Goal: Task Accomplishment & Management: Complete application form

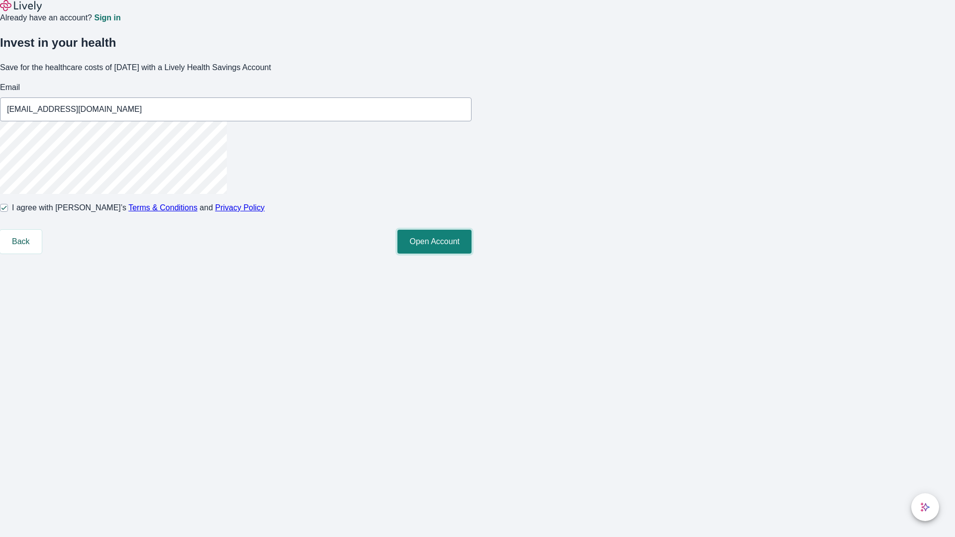
click at [471, 254] on button "Open Account" at bounding box center [434, 242] width 74 height 24
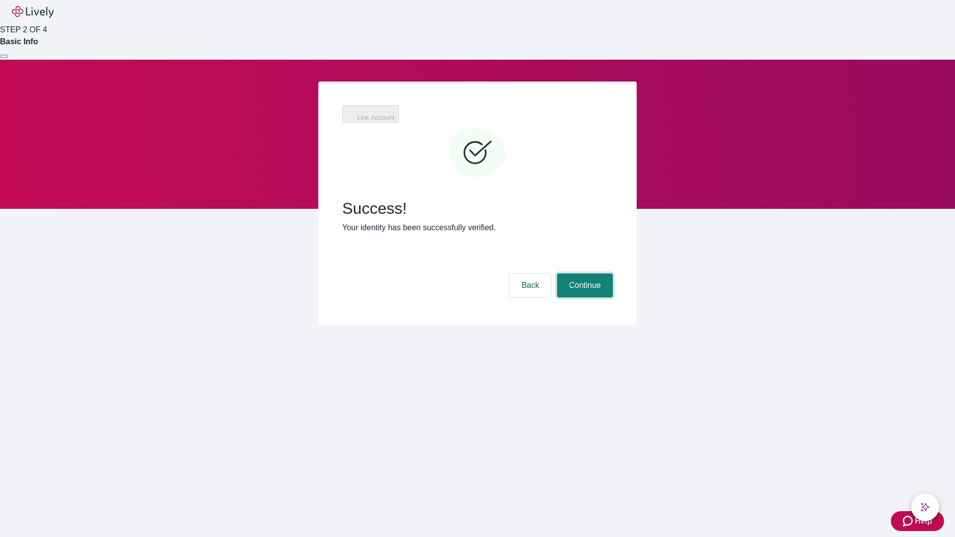
click at [583, 273] on button "Continue" at bounding box center [585, 285] width 56 height 24
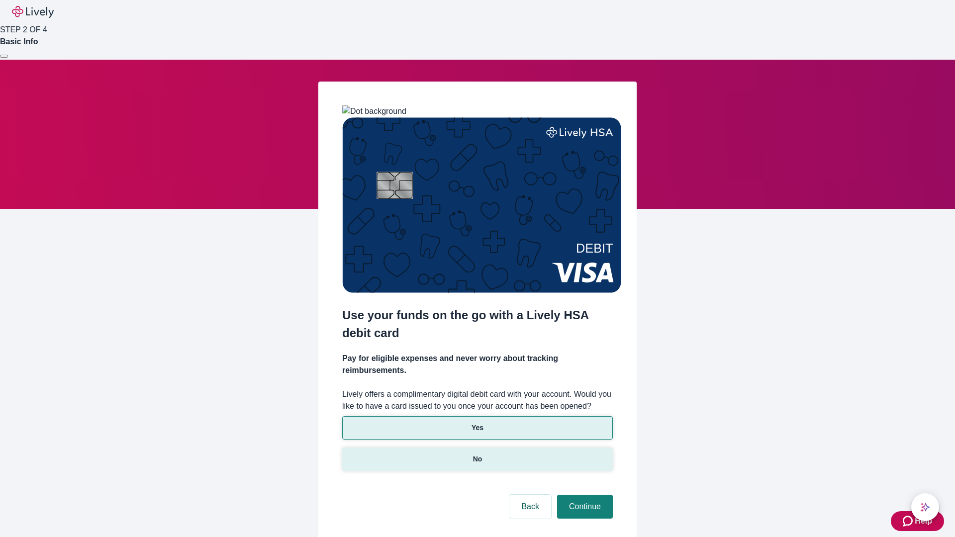
click at [477, 454] on p "No" at bounding box center [477, 459] width 9 height 10
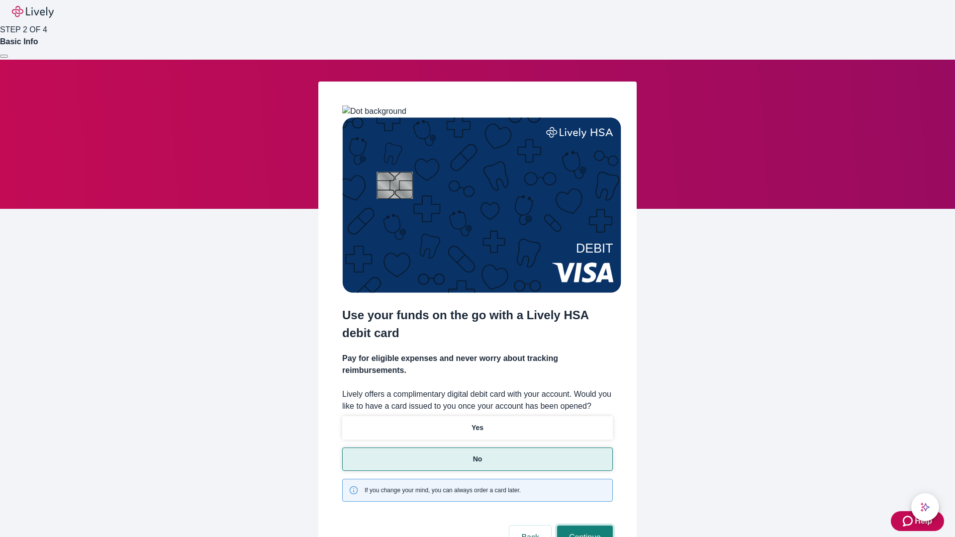
click at [583, 526] on button "Continue" at bounding box center [585, 538] width 56 height 24
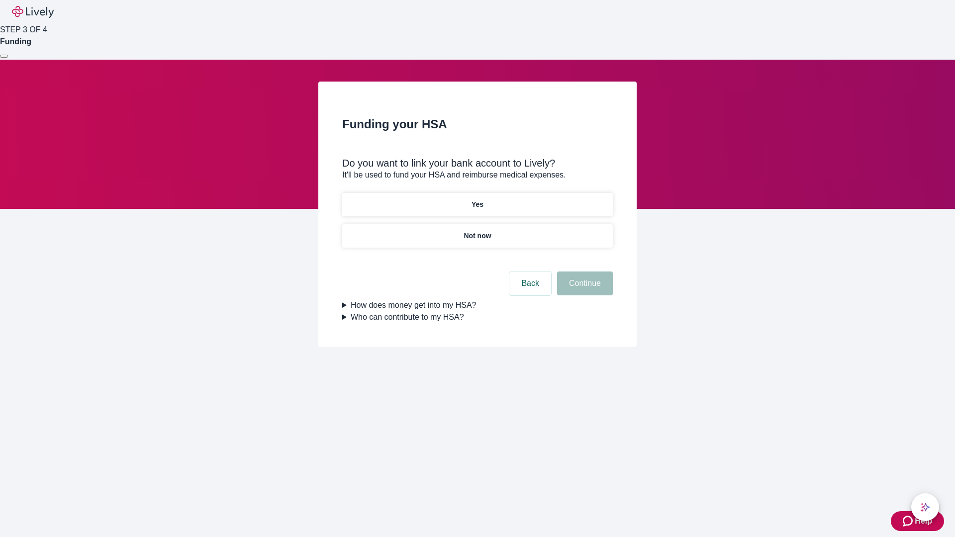
click at [477, 199] on p "Yes" at bounding box center [477, 204] width 12 height 10
click at [583, 271] on button "Continue" at bounding box center [585, 283] width 56 height 24
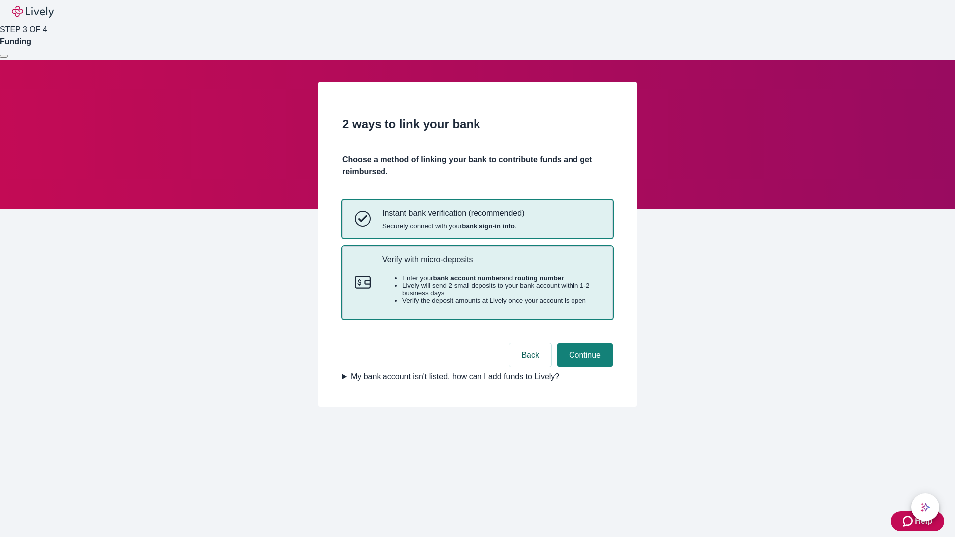
click at [491, 264] on p "Verify with micro-deposits" at bounding box center [491, 259] width 218 height 9
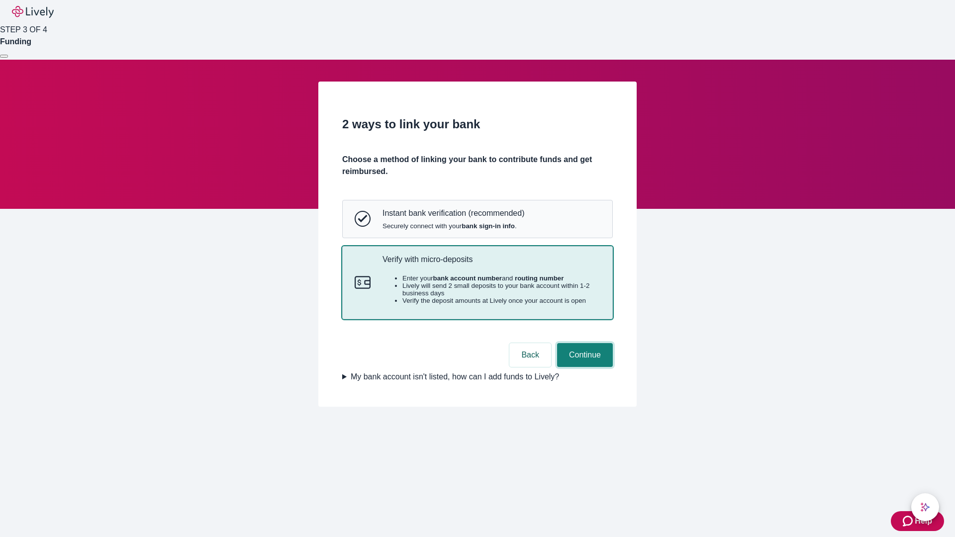
click at [583, 367] on button "Continue" at bounding box center [585, 355] width 56 height 24
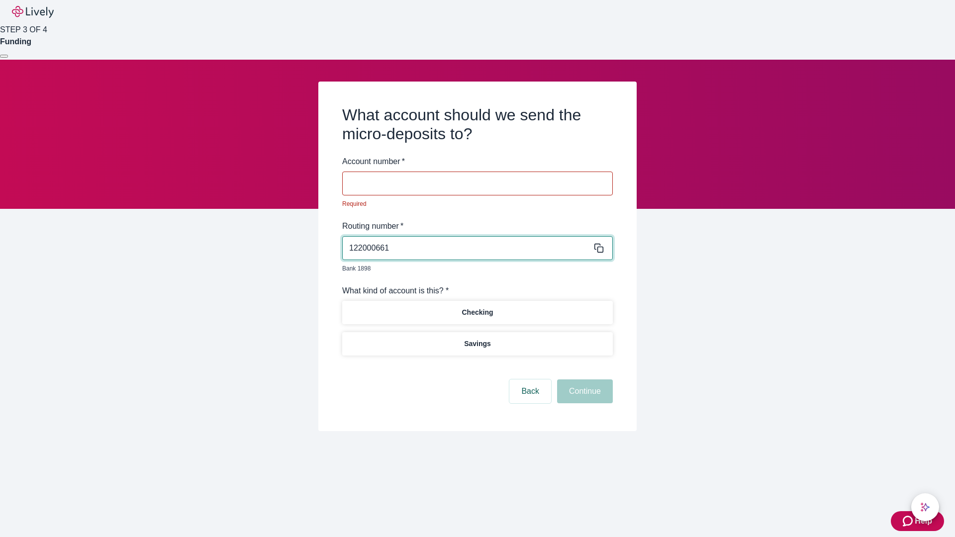
type input "122000661"
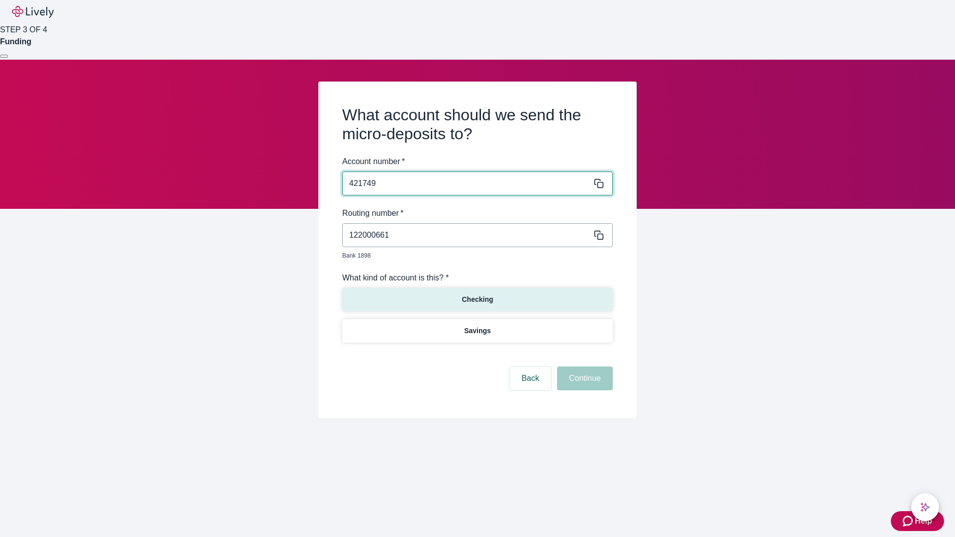
type input "421749"
click at [477, 294] on p "Checking" at bounding box center [476, 299] width 31 height 10
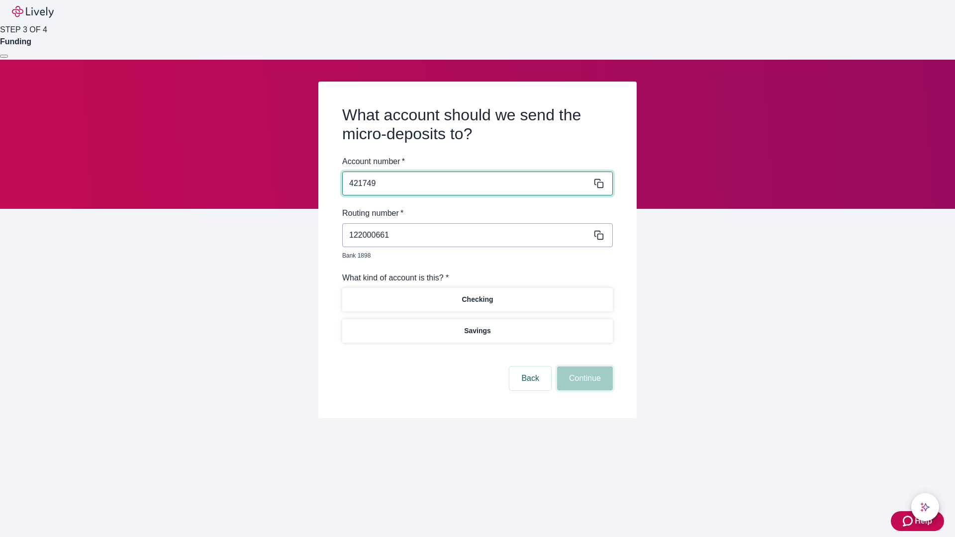
click at [583, 367] on button "Continue" at bounding box center [585, 378] width 56 height 24
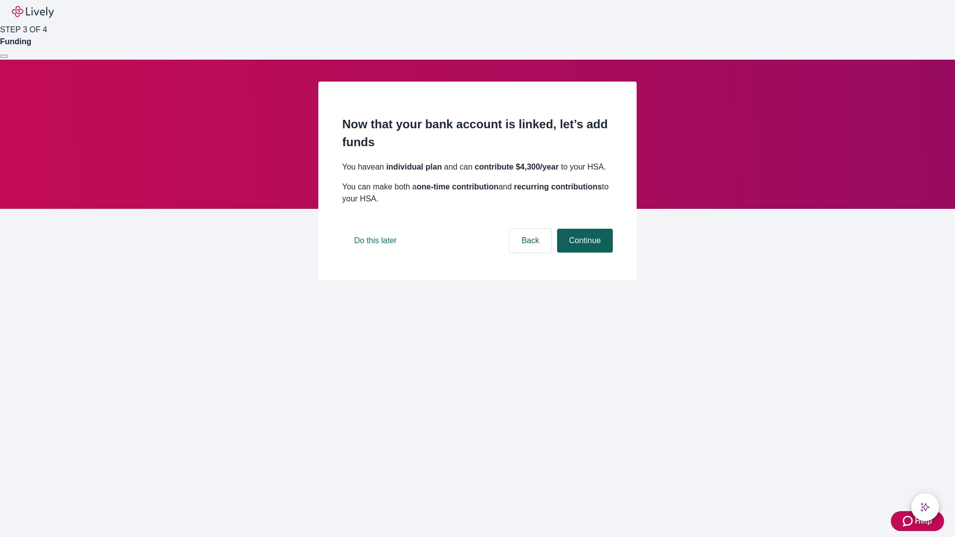
click at [583, 253] on button "Continue" at bounding box center [585, 241] width 56 height 24
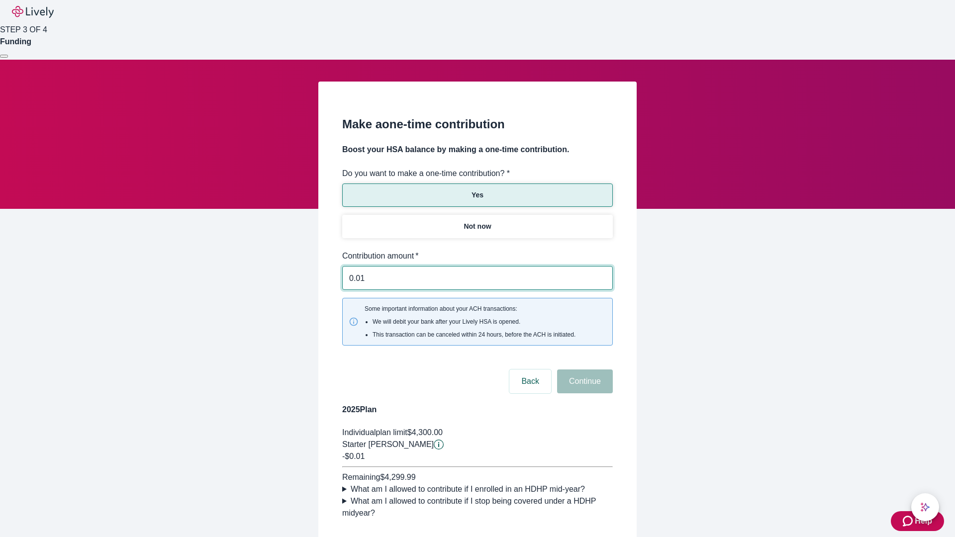
type input "0.01"
click at [583, 369] on button "Continue" at bounding box center [585, 381] width 56 height 24
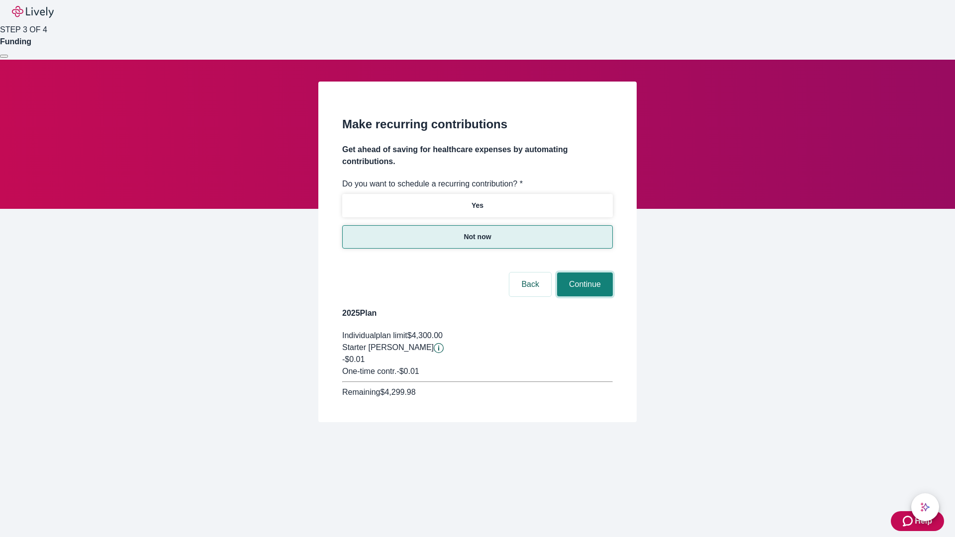
click at [583, 272] on button "Continue" at bounding box center [585, 284] width 56 height 24
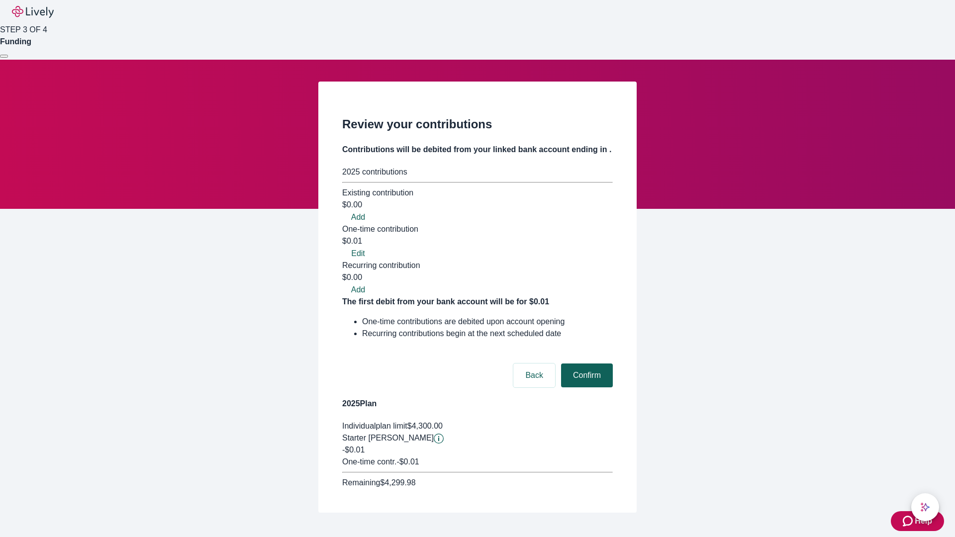
click at [585, 363] on button "Confirm" at bounding box center [587, 375] width 52 height 24
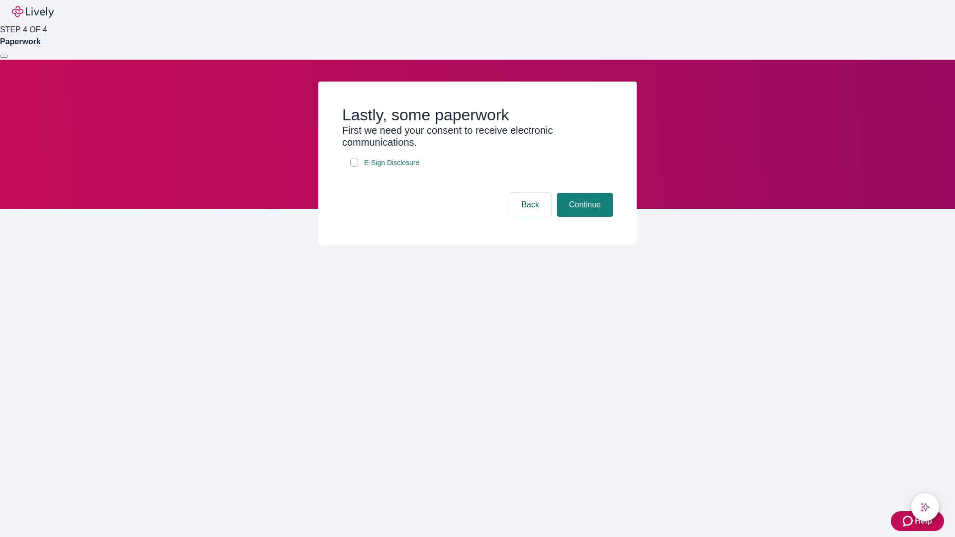
click at [354, 167] on input "E-Sign Disclosure" at bounding box center [354, 163] width 8 height 8
checkbox input "true"
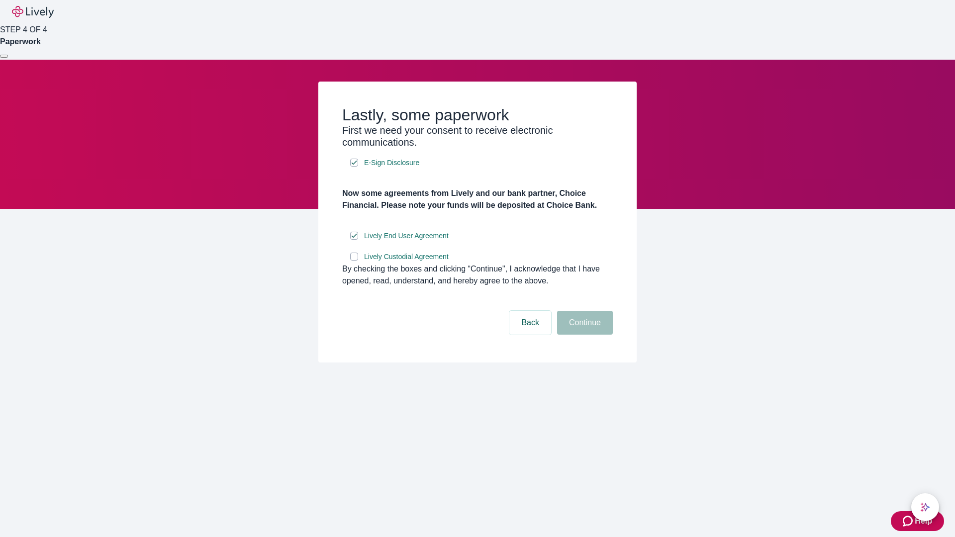
click at [354, 261] on input "Lively Custodial Agreement" at bounding box center [354, 257] width 8 height 8
checkbox input "true"
click at [583, 335] on button "Continue" at bounding box center [585, 323] width 56 height 24
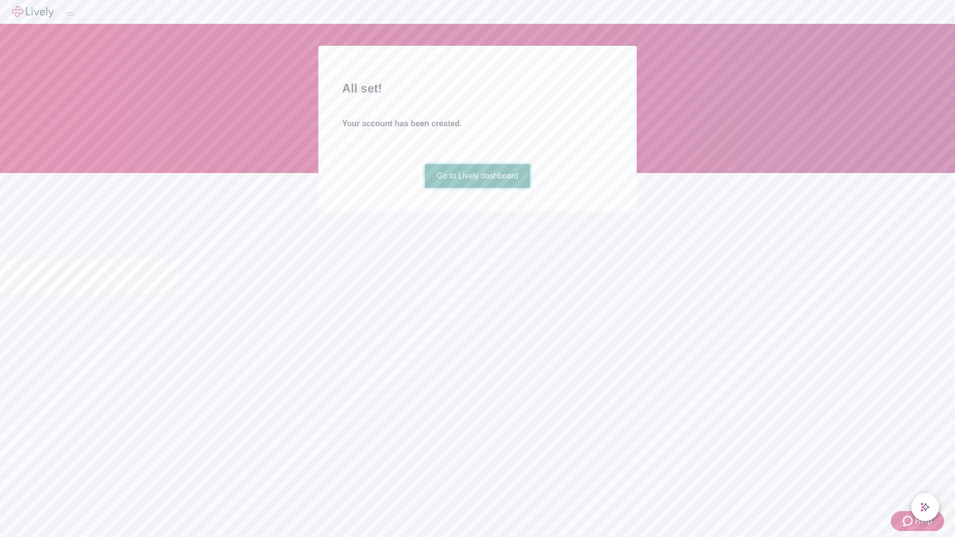
click at [477, 188] on link "Go to Lively dashboard" at bounding box center [478, 176] width 106 height 24
